Goal: Information Seeking & Learning: Learn about a topic

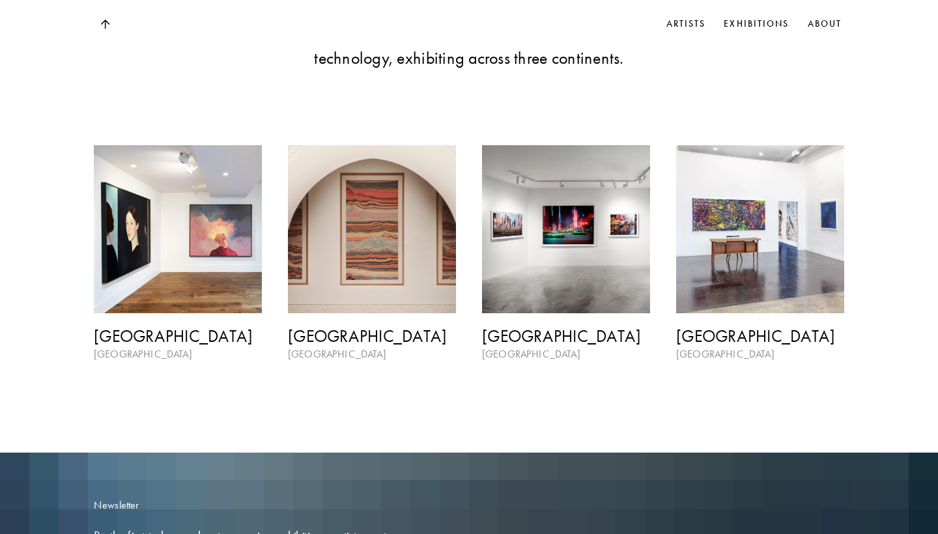
scroll to position [1530, 0]
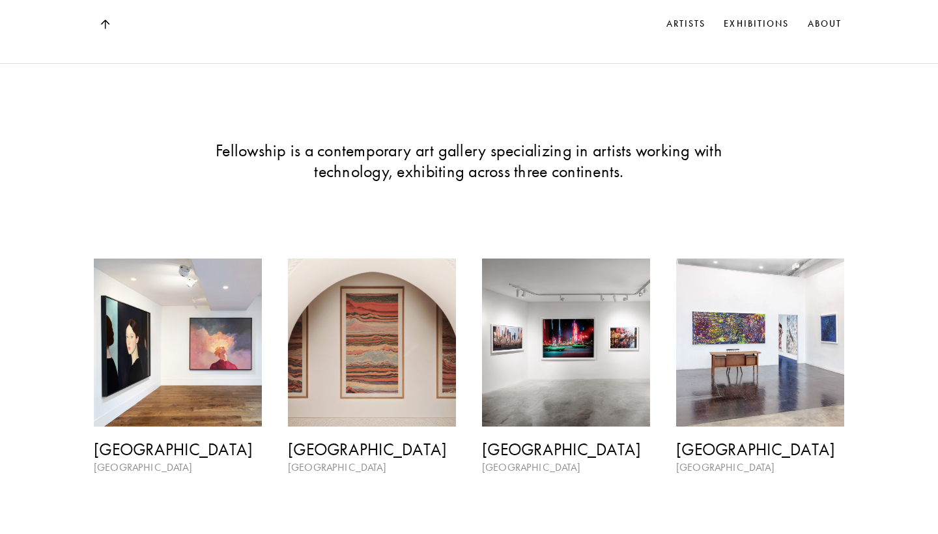
click at [165, 306] on img at bounding box center [178, 343] width 168 height 168
click at [220, 259] on img at bounding box center [178, 343] width 168 height 168
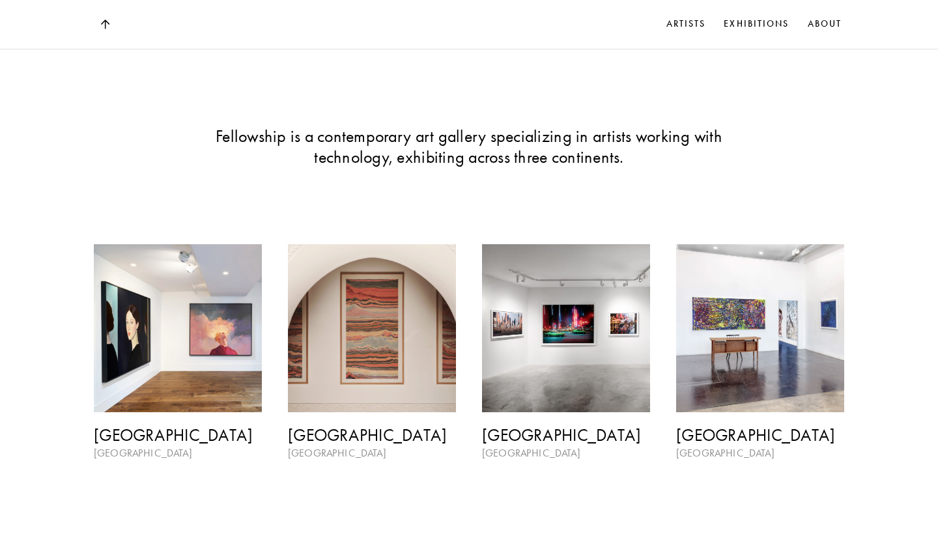
scroll to position [1364, 0]
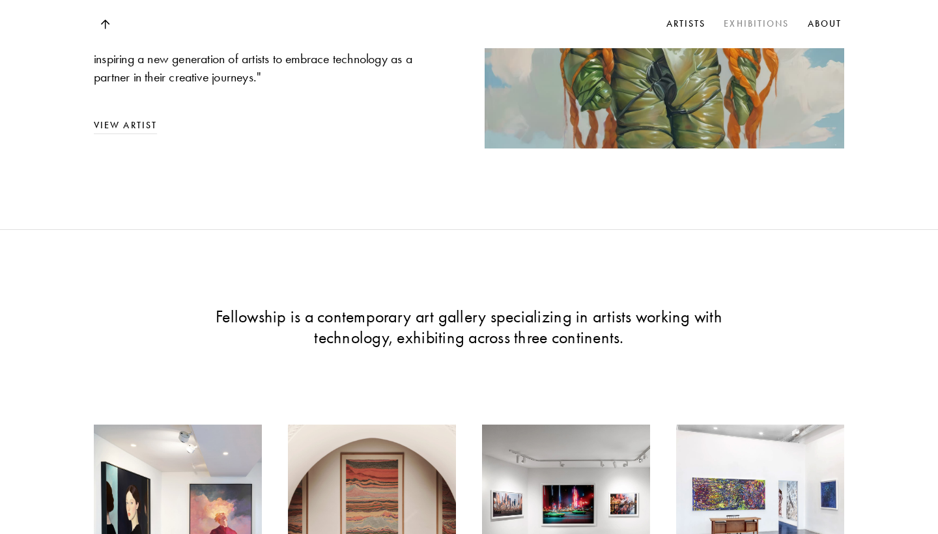
click at [781, 25] on link "Exhibitions" at bounding box center [756, 24] width 70 height 20
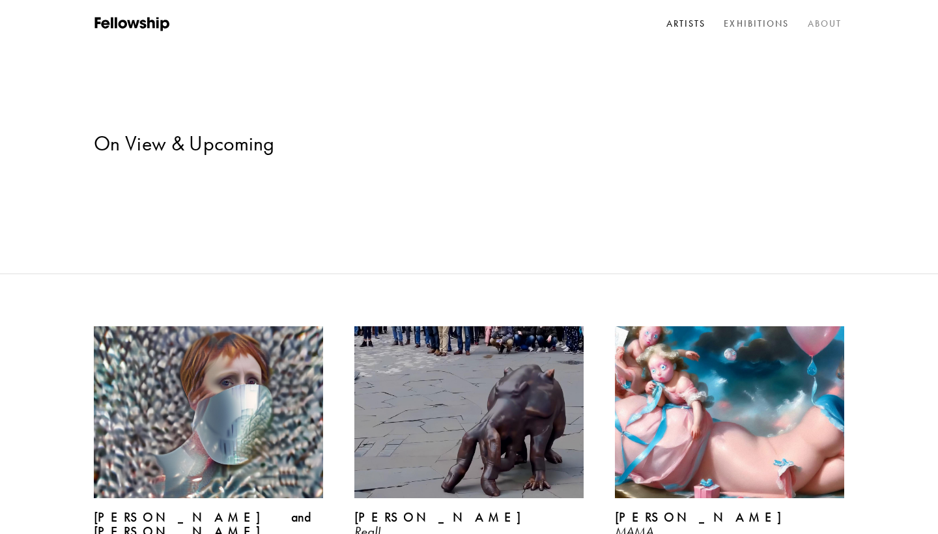
click at [824, 24] on link "About" at bounding box center [825, 24] width 40 height 20
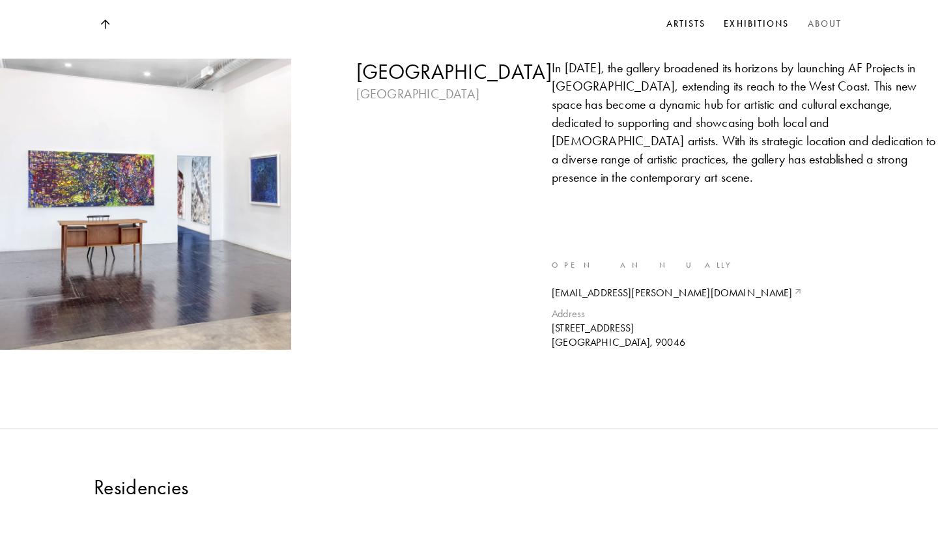
scroll to position [4333, 0]
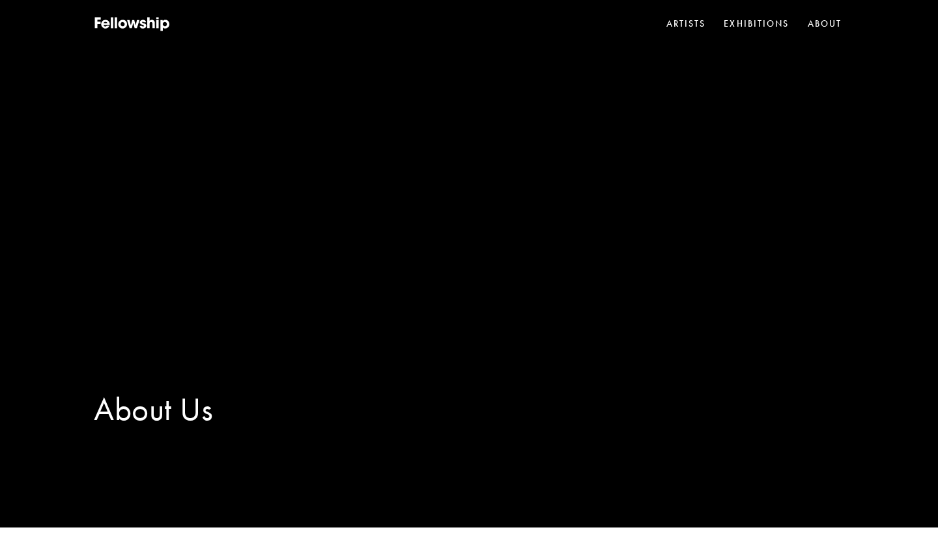
scroll to position [0, 0]
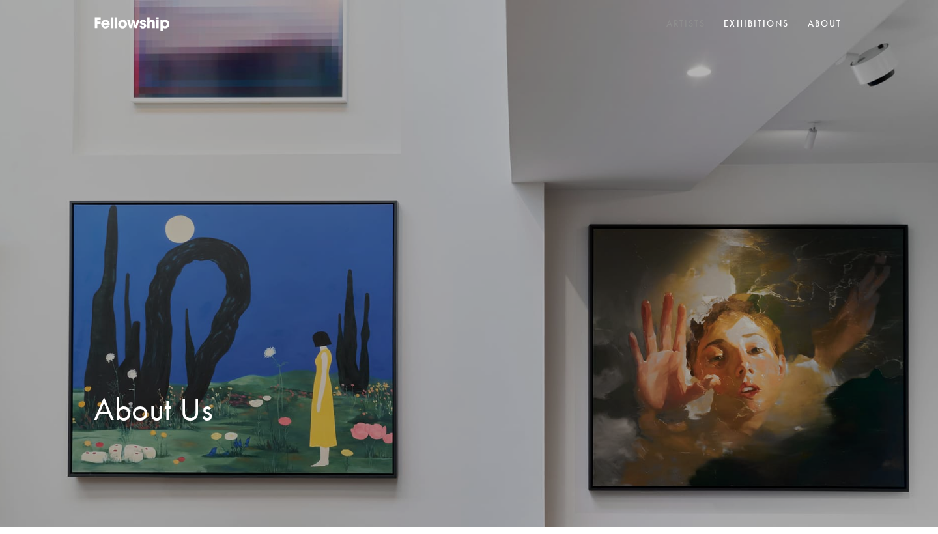
click at [685, 25] on link "Artists" at bounding box center [686, 24] width 45 height 20
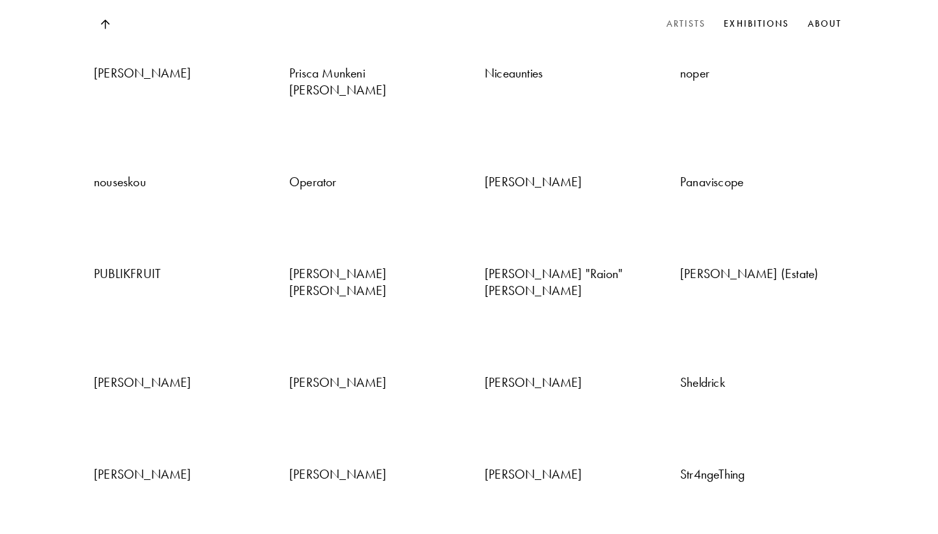
scroll to position [2885, 0]
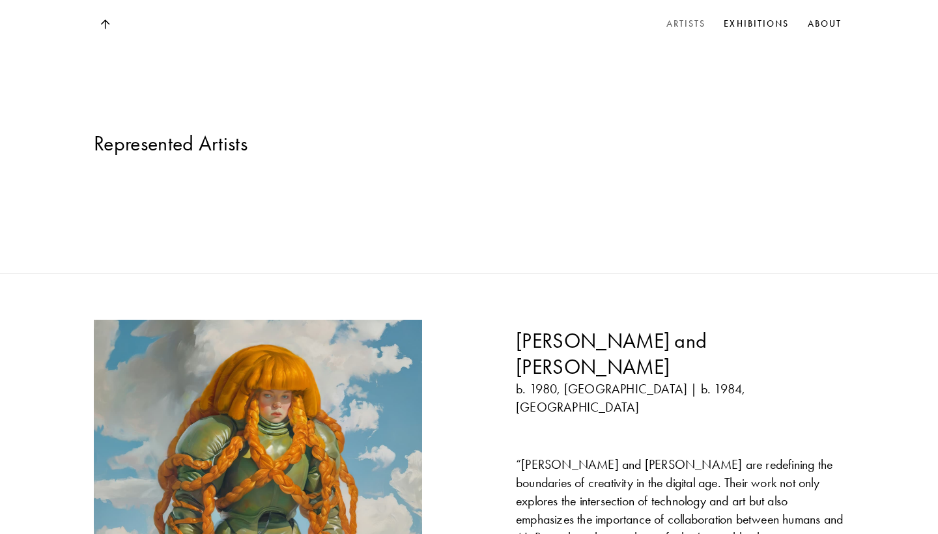
scroll to position [3848, 0]
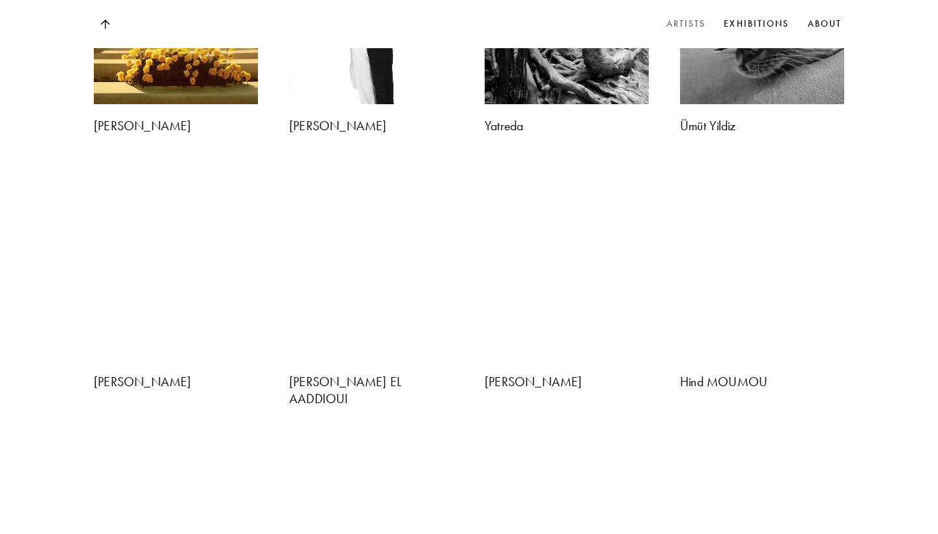
scroll to position [3142, 0]
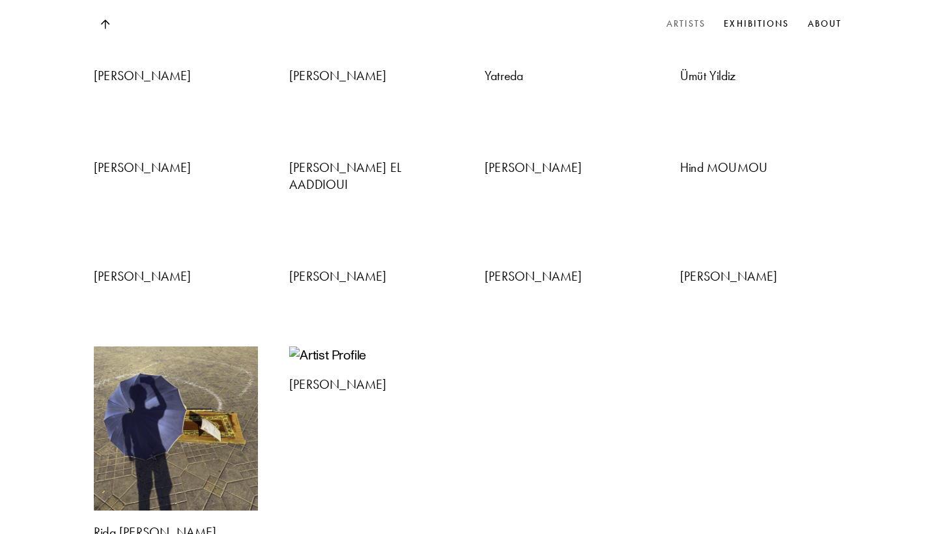
scroll to position [2887, 0]
